Goal: Task Accomplishment & Management: Manage account settings

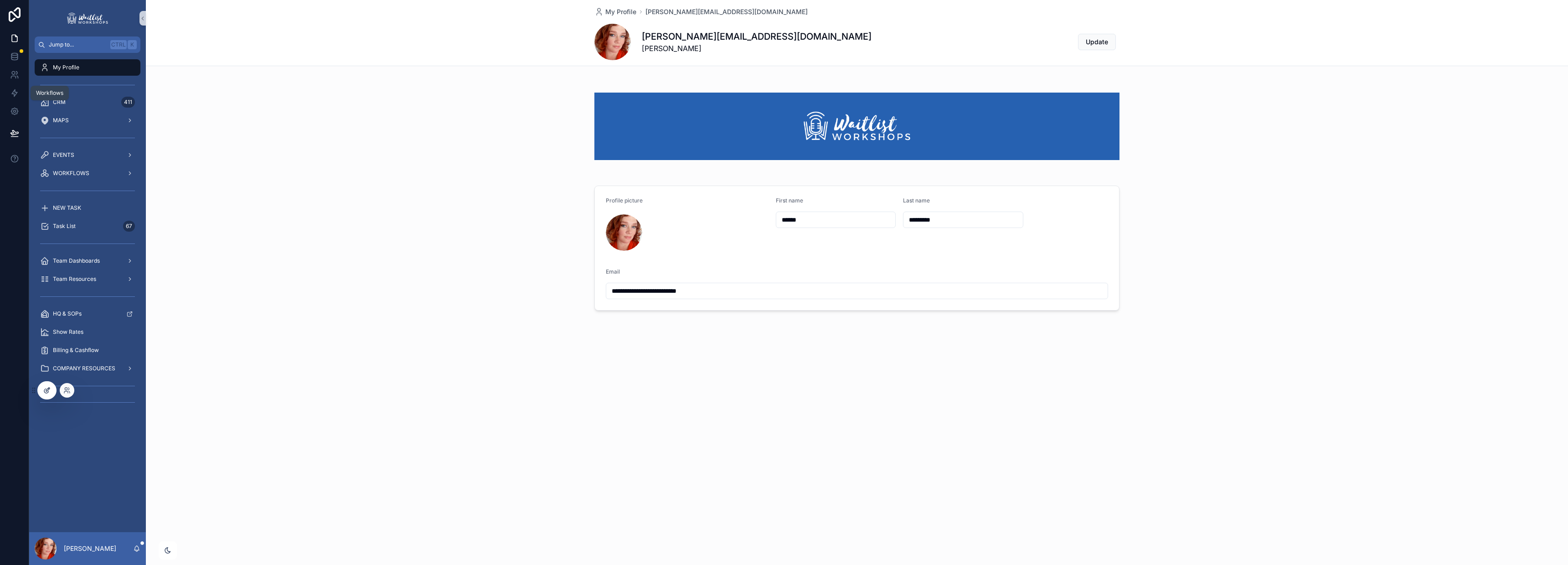
click at [51, 391] on div at bounding box center [47, 390] width 18 height 17
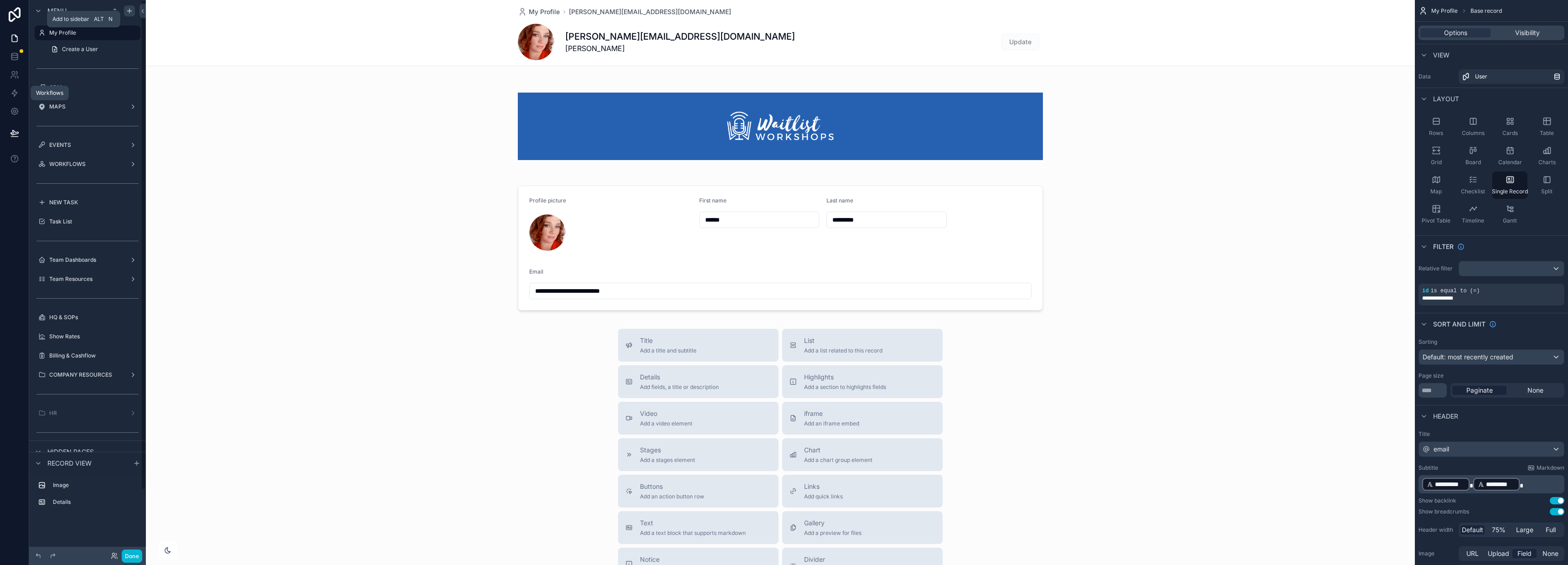
click at [133, 8] on div "scrollable content" at bounding box center [130, 11] width 11 height 11
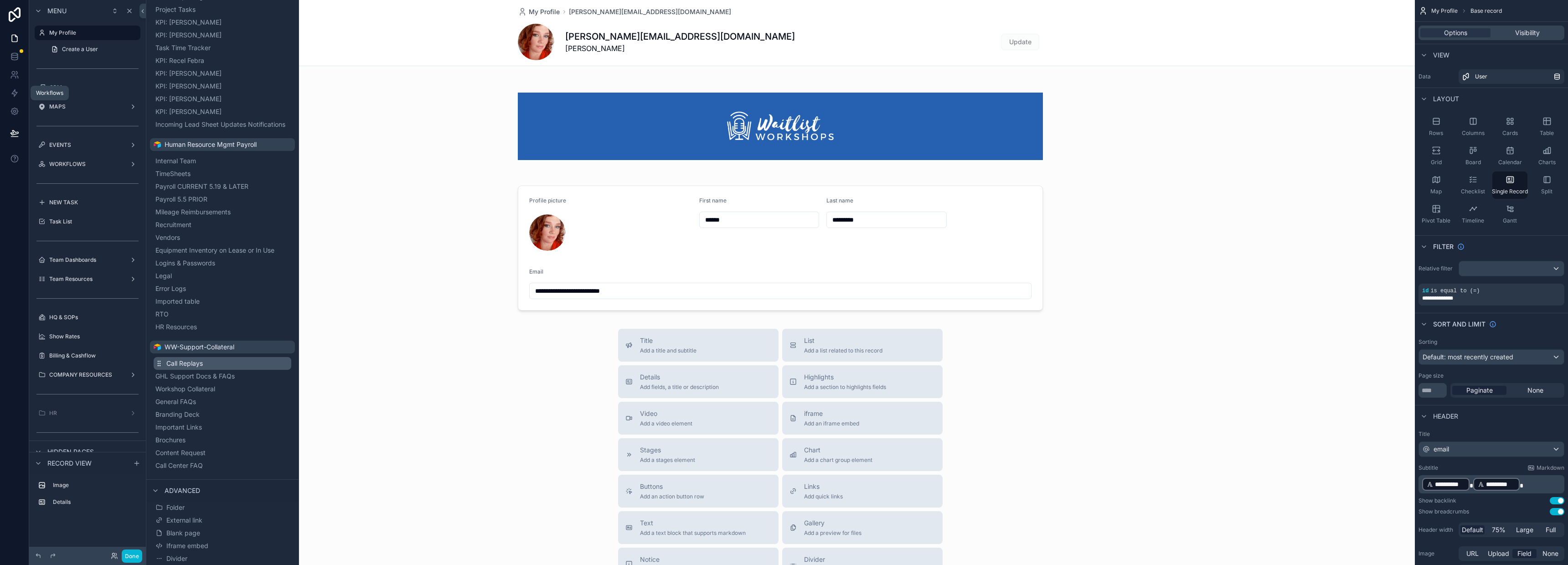
scroll to position [311, 0]
click at [376, 126] on div "scrollable content" at bounding box center [780, 363] width 1269 height 726
click at [9, 247] on div at bounding box center [15, 282] width 29 height 565
